Goal: Transaction & Acquisition: Purchase product/service

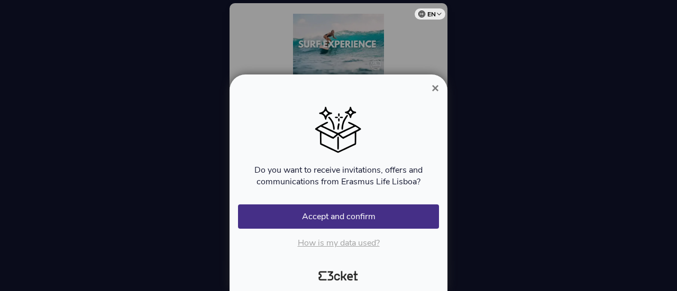
click at [437, 86] on span "×" at bounding box center [435, 88] width 7 height 14
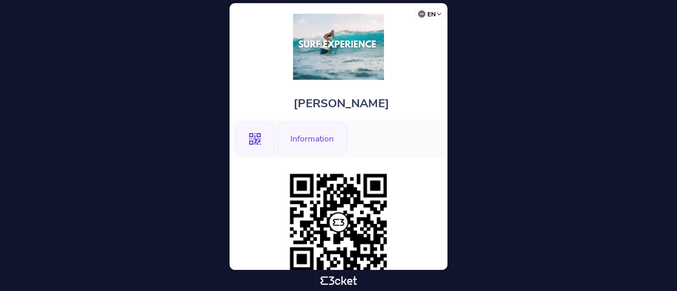
click at [323, 142] on div "Information" at bounding box center [312, 139] width 71 height 34
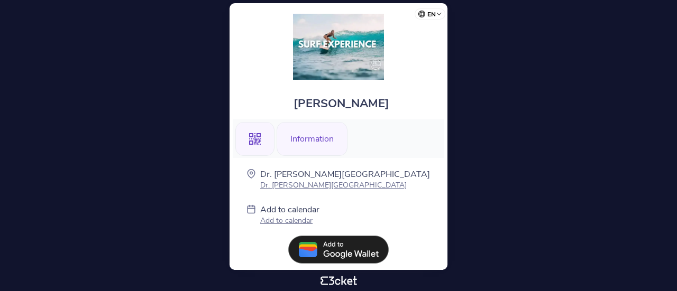
click at [256, 141] on icon at bounding box center [255, 139] width 12 height 12
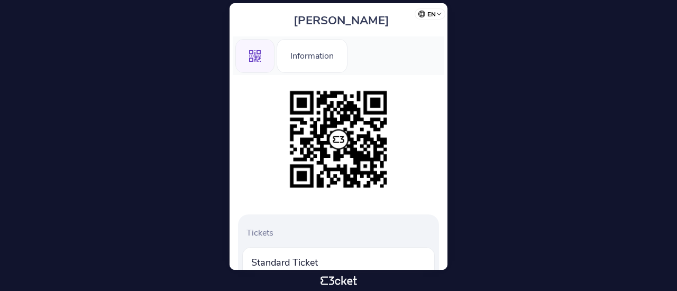
scroll to position [189, 0]
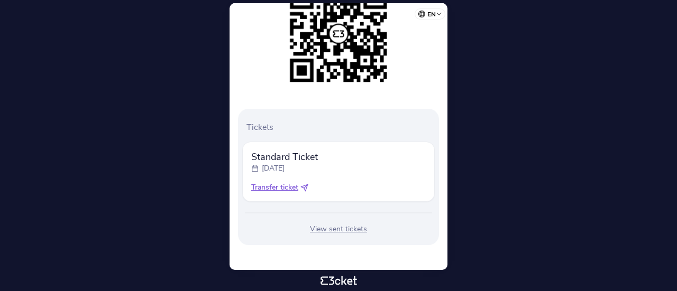
click at [396, 85] on div at bounding box center [338, 34] width 201 height 108
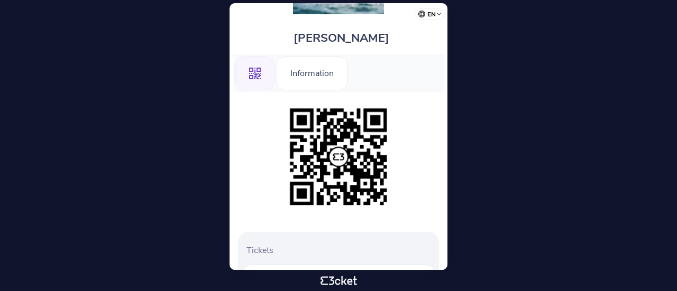
scroll to position [0, 0]
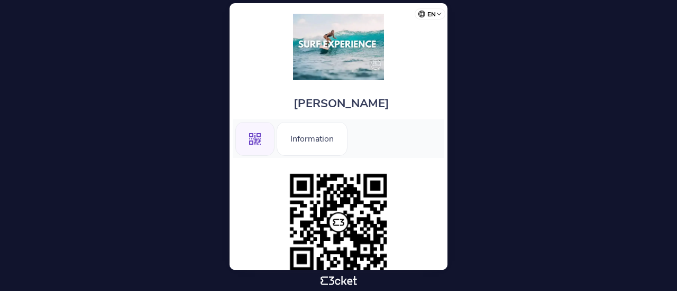
click at [665, 116] on body "en Português ([GEOGRAPHIC_DATA]) English Español Catalan [DEMOGRAPHIC_DATA] [PE…" at bounding box center [338, 145] width 668 height 283
click at [584, 116] on body "en Português (Portugal) English Español Catalan Français Michał Rybicki .st0{fi…" at bounding box center [338, 145] width 668 height 283
click at [99, 49] on body "en Português (Portugal) English Español Catalan Français Michał Rybicki .st0{fi…" at bounding box center [338, 145] width 668 height 283
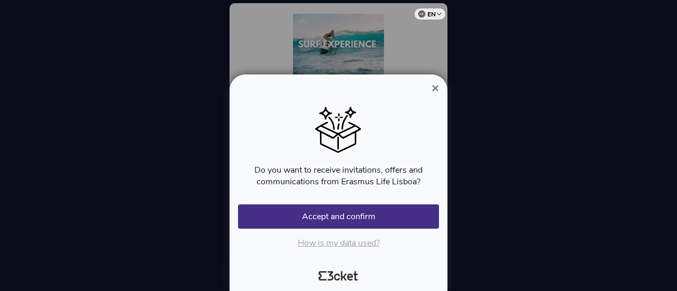
click at [435, 90] on span "×" at bounding box center [435, 88] width 7 height 14
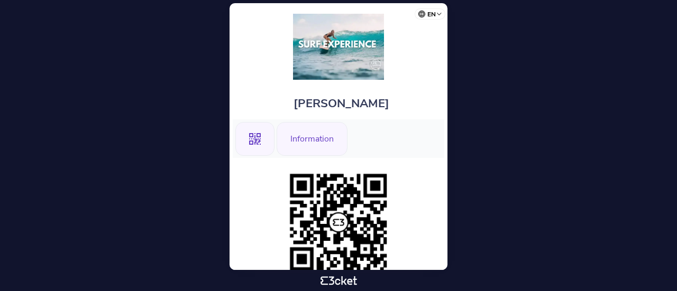
click at [298, 131] on div "Information" at bounding box center [312, 139] width 71 height 34
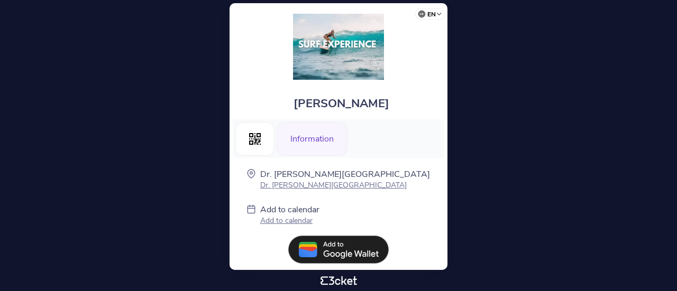
click at [314, 69] on img at bounding box center [338, 47] width 91 height 66
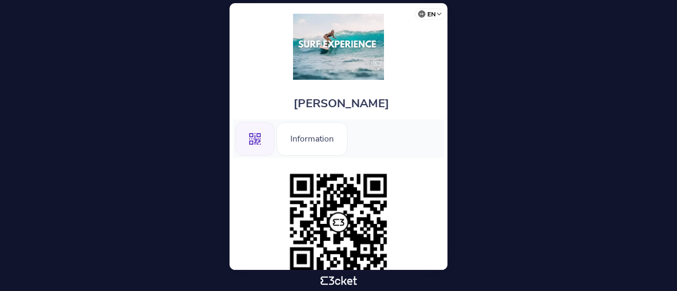
click at [123, 68] on body "en Português ([GEOGRAPHIC_DATA]) English Español Catalan [DEMOGRAPHIC_DATA] [PE…" at bounding box center [338, 145] width 668 height 283
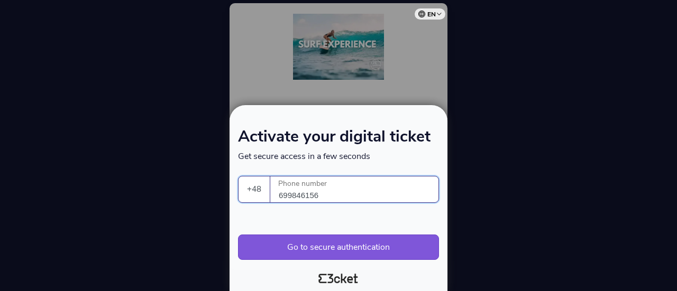
select select "48"
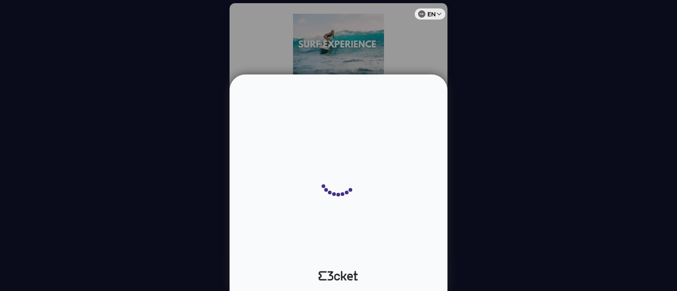
select select "48"
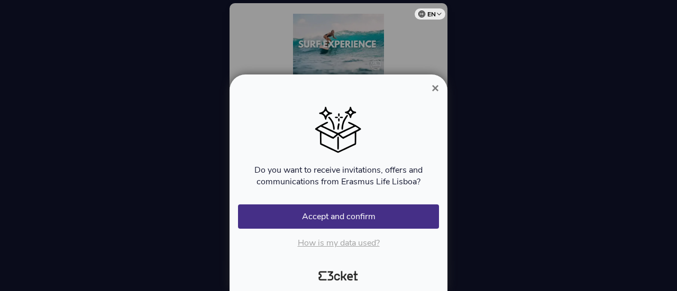
click at [435, 85] on span "×" at bounding box center [435, 88] width 7 height 14
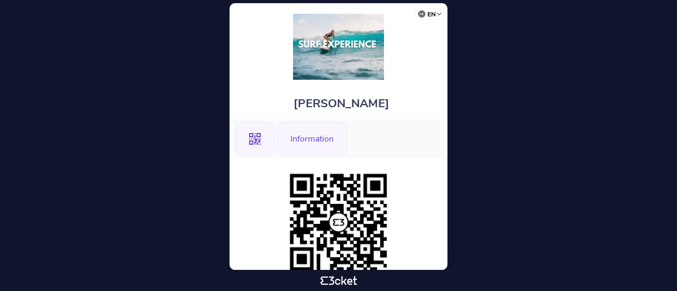
click at [296, 147] on div "Information" at bounding box center [312, 139] width 71 height 34
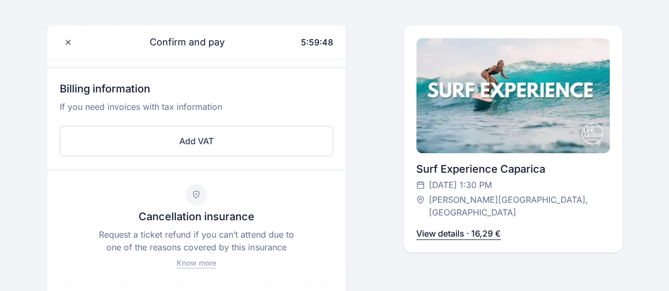
scroll to position [327, 0]
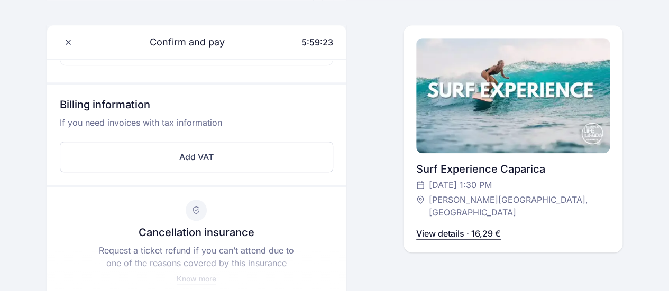
click at [387, 138] on div "Confirm and pay 5:59:23 Hello, Arantxa Mar Lopez Duran +351 911 032 914 arantxa…" at bounding box center [334, 64] width 575 height 666
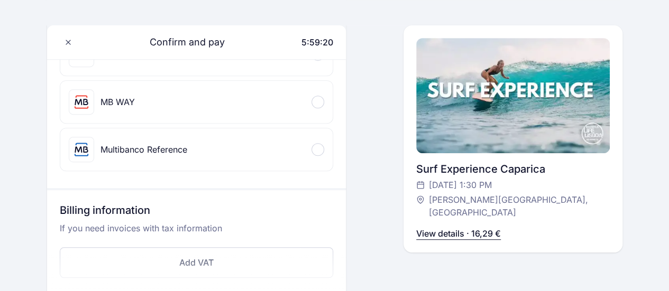
scroll to position [0, 0]
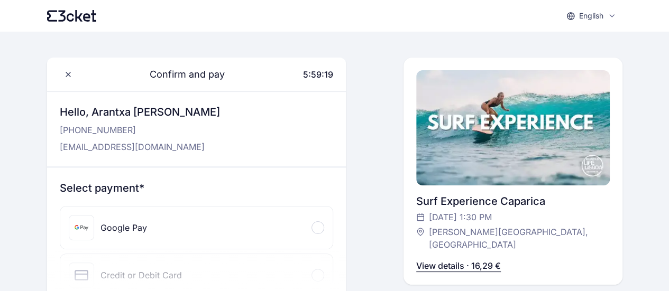
click at [231, 218] on div "Google Pay" at bounding box center [196, 228] width 273 height 42
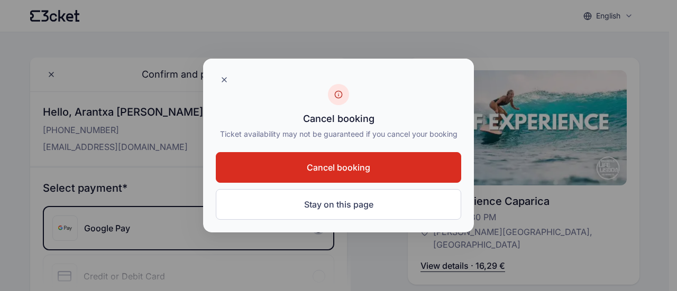
drag, startPoint x: 394, startPoint y: 164, endPoint x: 384, endPoint y: 173, distance: 12.7
click at [390, 168] on button "Cancel booking" at bounding box center [338, 167] width 245 height 31
